Goal: Navigation & Orientation: Find specific page/section

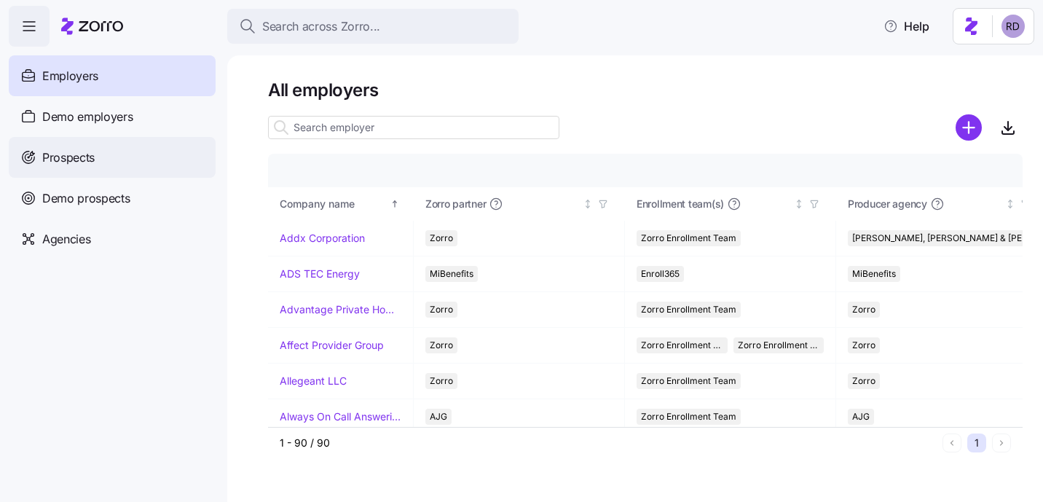
click at [97, 170] on div "Prospects" at bounding box center [112, 157] width 207 height 41
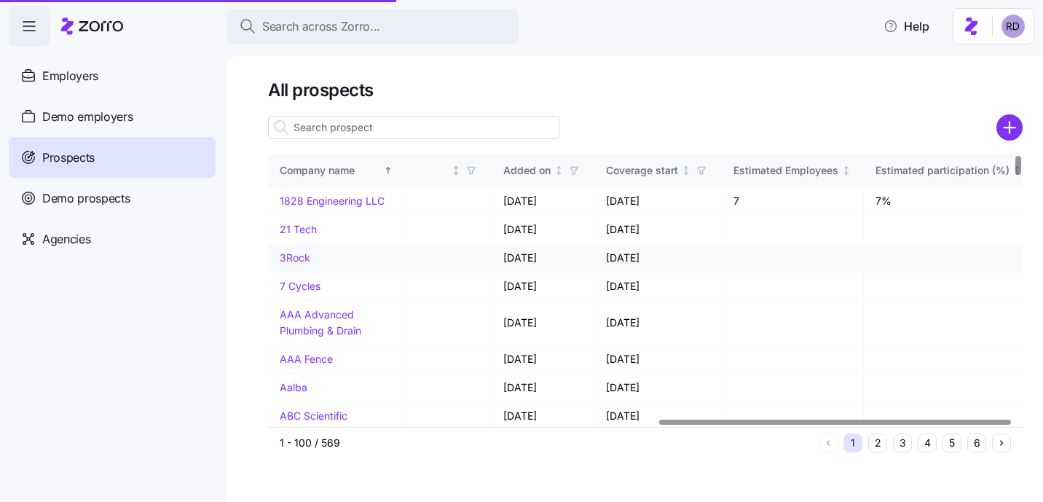
scroll to position [0, 809]
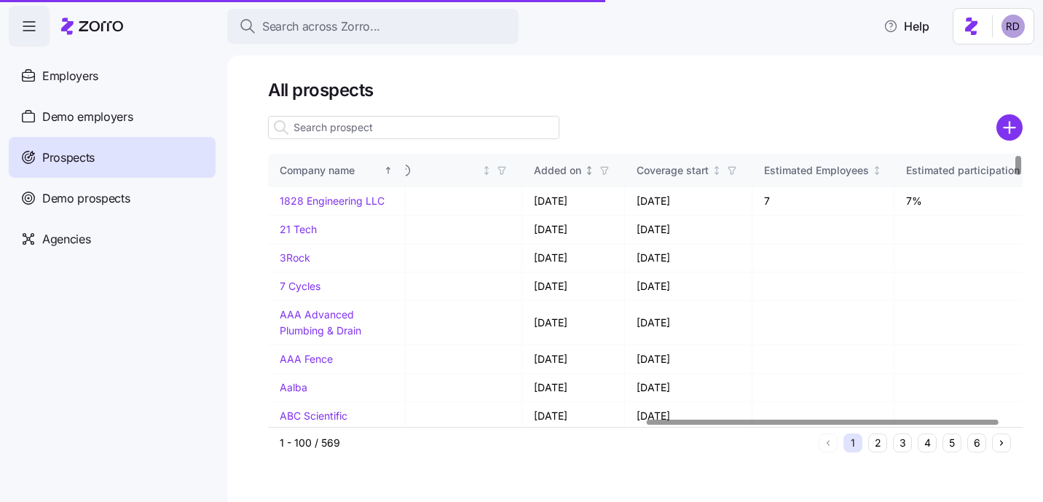
click at [589, 172] on icon "Not sorted" at bounding box center [589, 171] width 0 height 8
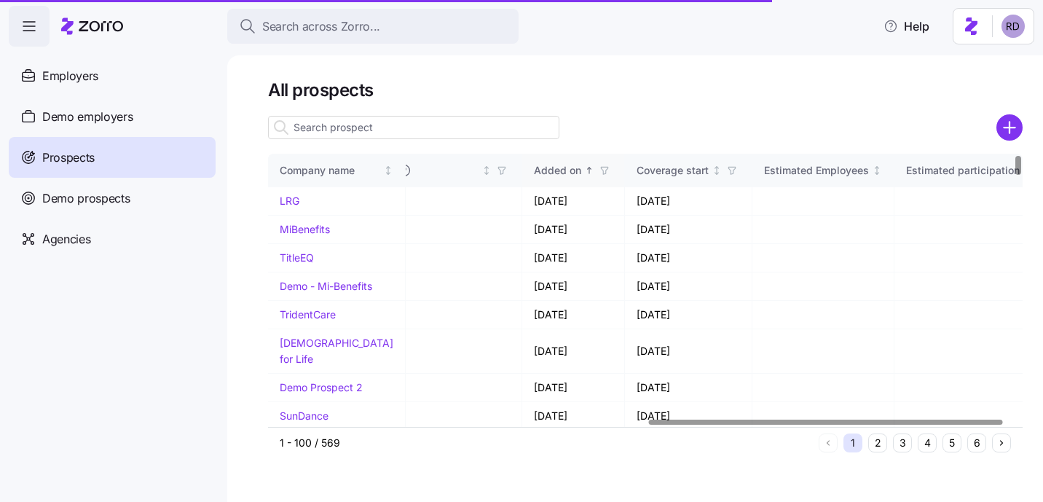
click at [584, 173] on icon "Sorted ascending" at bounding box center [589, 170] width 10 height 10
